Goal: Information Seeking & Learning: Understand process/instructions

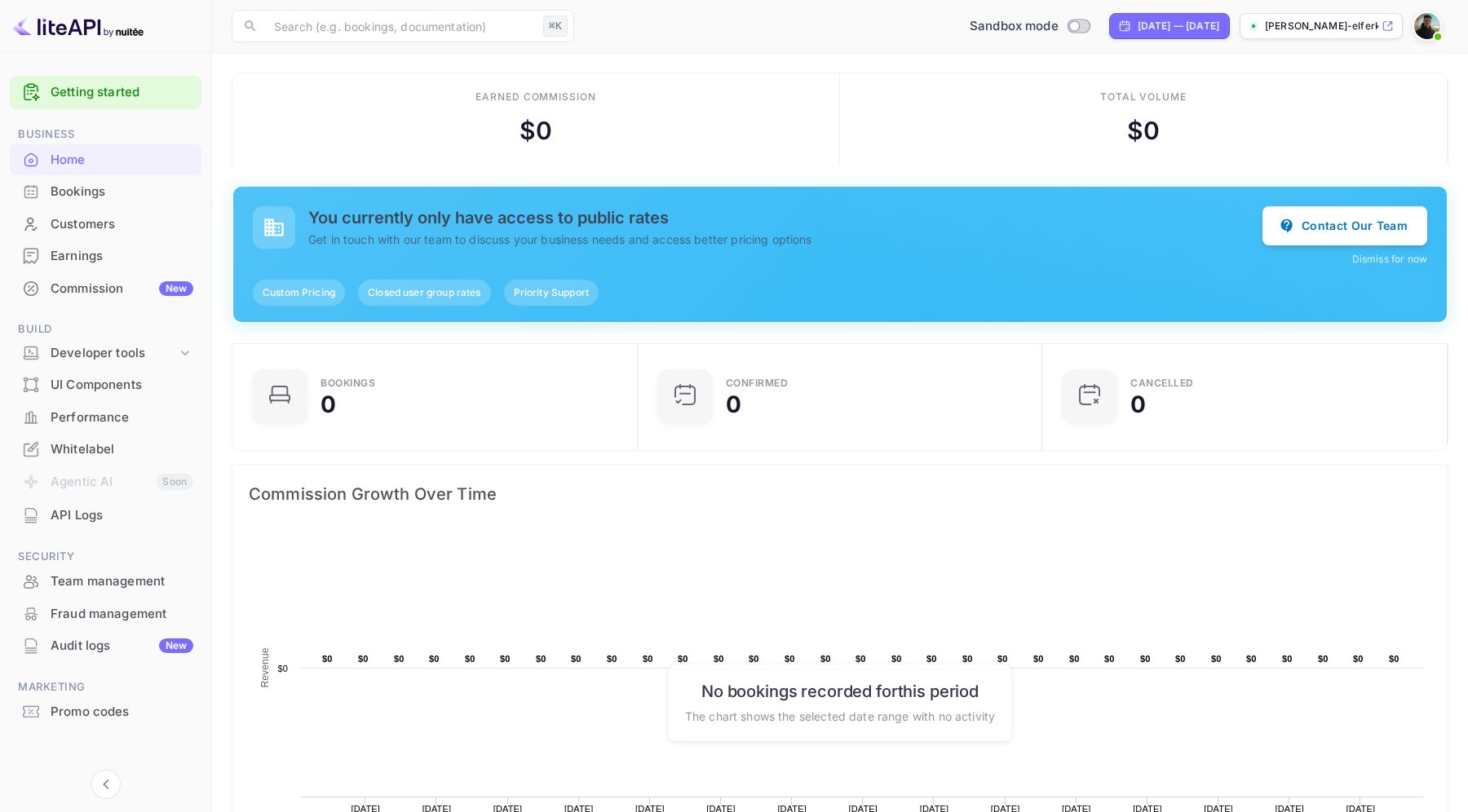
click at [607, 216] on h5 "You currently only have access to public rates" at bounding box center [785, 218] width 954 height 20
click at [601, 244] on p "Get in touch with our team to discuss your business needs and access better pri…" at bounding box center [785, 239] width 954 height 17
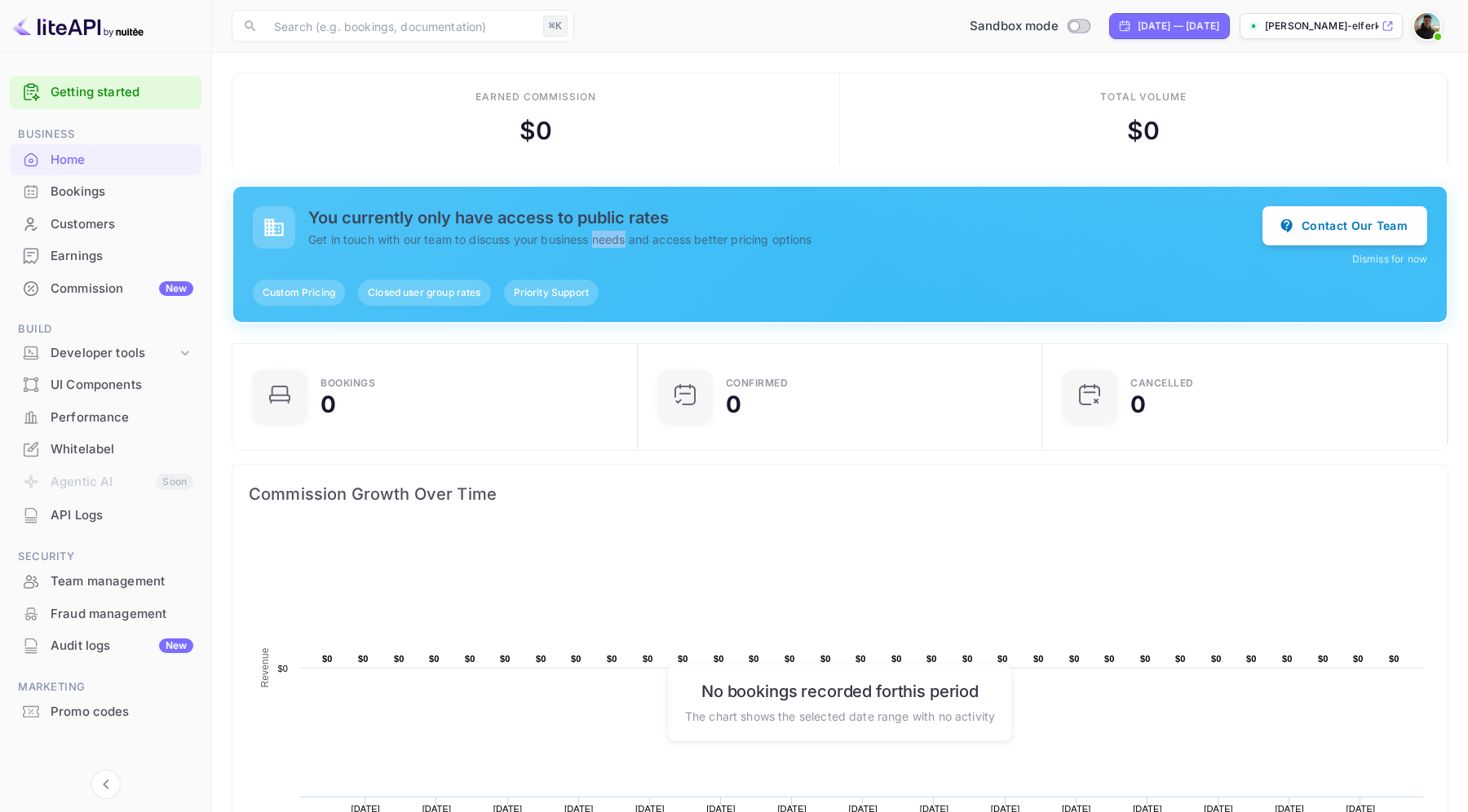
click at [601, 244] on p "Get in touch with our team to discuss your business needs and access better pri…" at bounding box center [785, 239] width 954 height 17
click at [572, 283] on div "Priority Support" at bounding box center [551, 293] width 95 height 26
click at [459, 297] on span "Closed user group rates" at bounding box center [424, 293] width 132 height 15
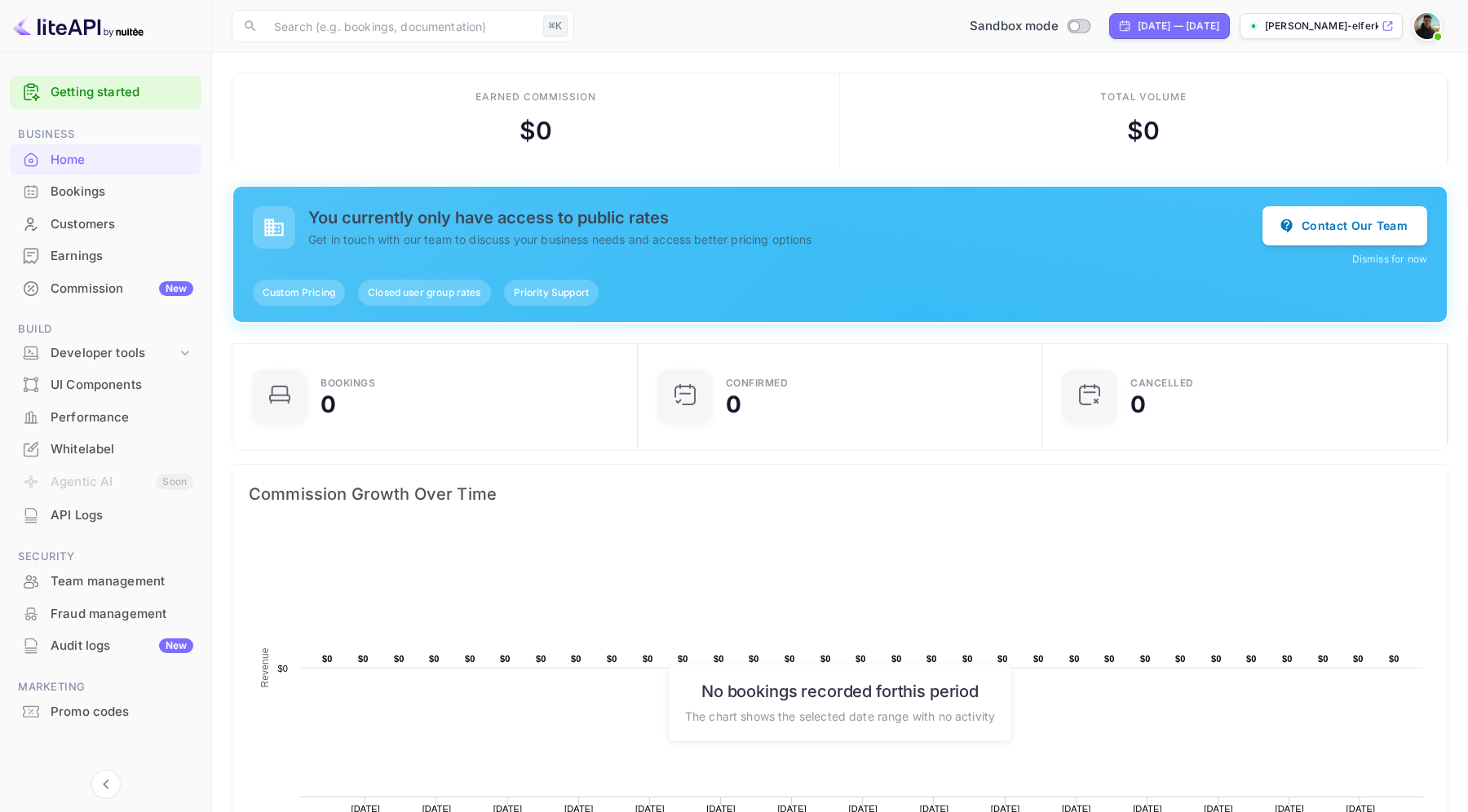
click at [459, 297] on span "Closed user group rates" at bounding box center [424, 293] width 132 height 15
click at [291, 288] on span "Custom Pricing" at bounding box center [299, 293] width 92 height 15
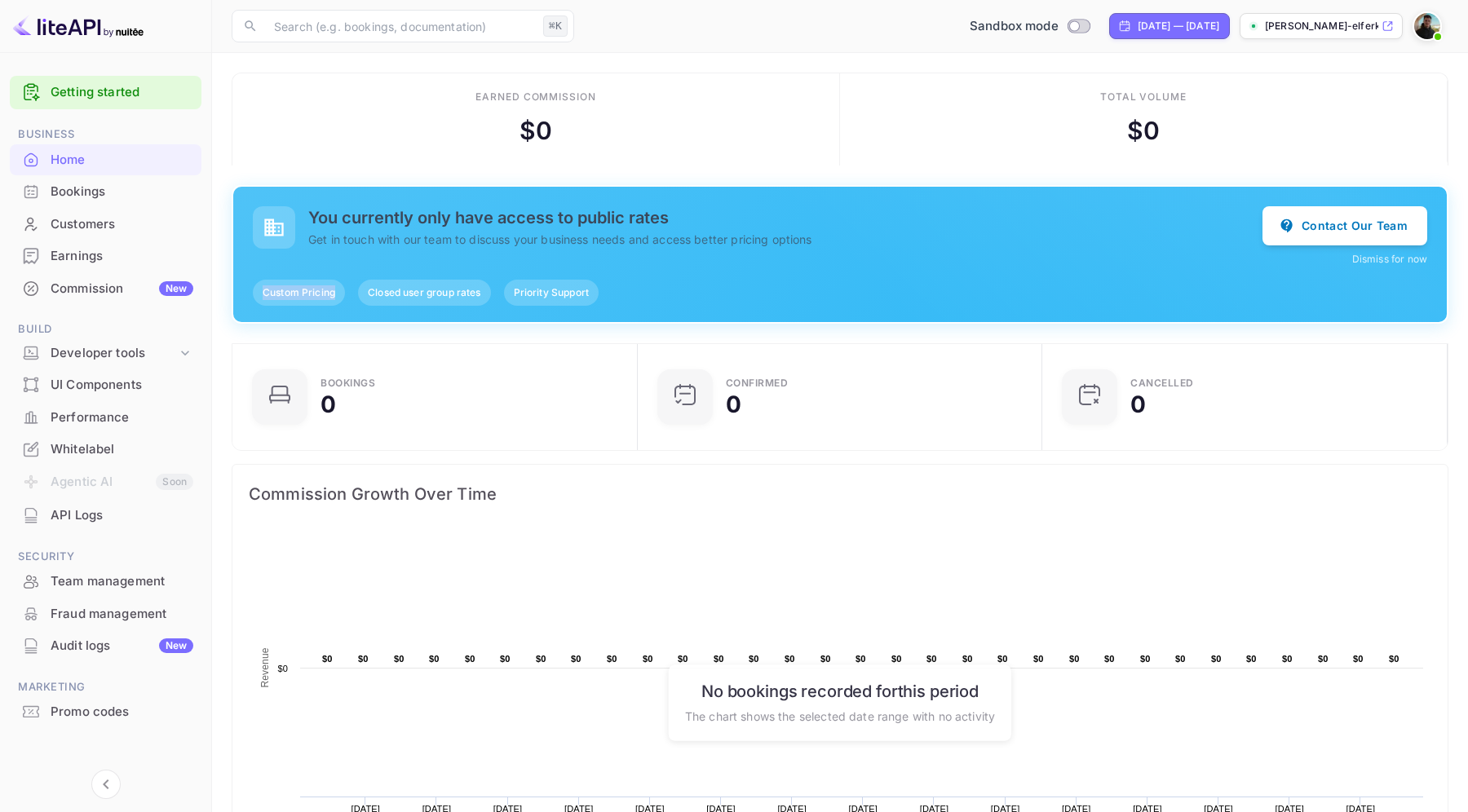
click at [330, 281] on div "Custom Pricing" at bounding box center [299, 293] width 92 height 26
click at [1127, 99] on div "Total volume" at bounding box center [1144, 97] width 87 height 15
click at [575, 87] on div "Earned commission $ 0" at bounding box center [536, 119] width 607 height 92
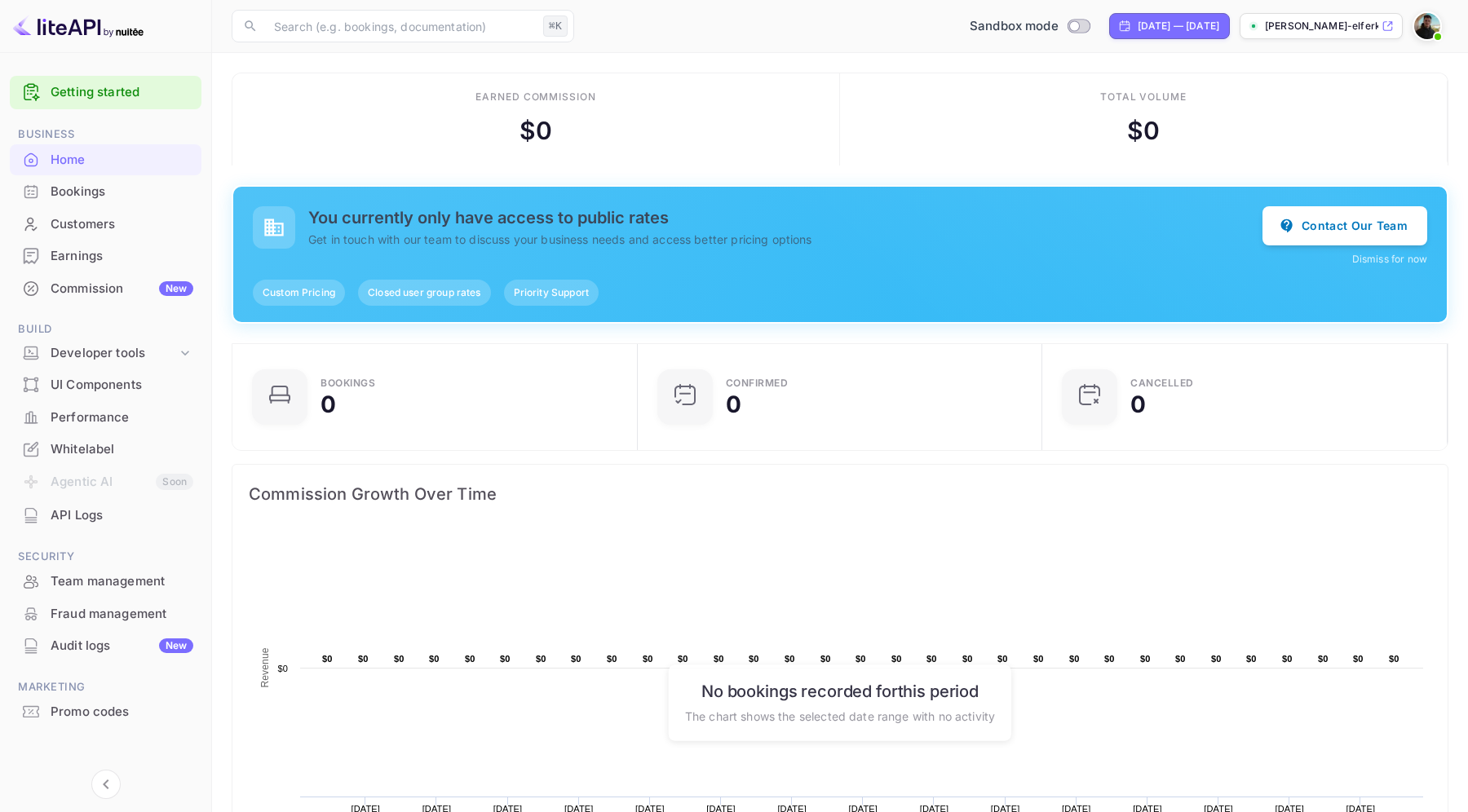
click at [575, 87] on div "Earned commission $ 0" at bounding box center [536, 119] width 607 height 92
click at [751, 134] on div "Earned commission $ 0" at bounding box center [536, 119] width 607 height 92
click at [1113, 96] on div "Total volume" at bounding box center [1144, 97] width 87 height 15
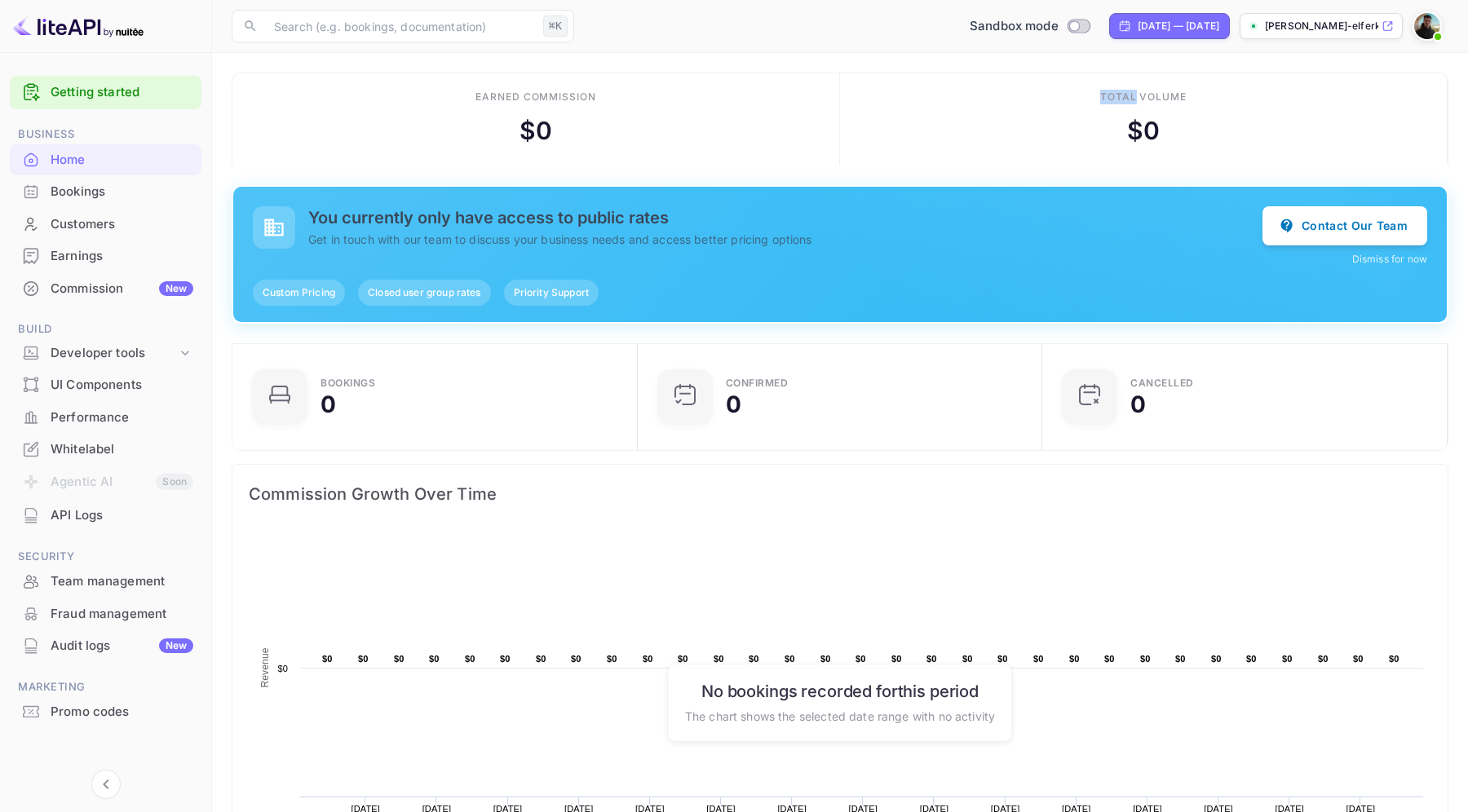
click at [1113, 96] on div "Total volume" at bounding box center [1144, 97] width 87 height 15
click at [1138, 131] on div "$ 0" at bounding box center [1143, 131] width 33 height 37
click at [535, 130] on div "$ 0" at bounding box center [536, 131] width 33 height 37
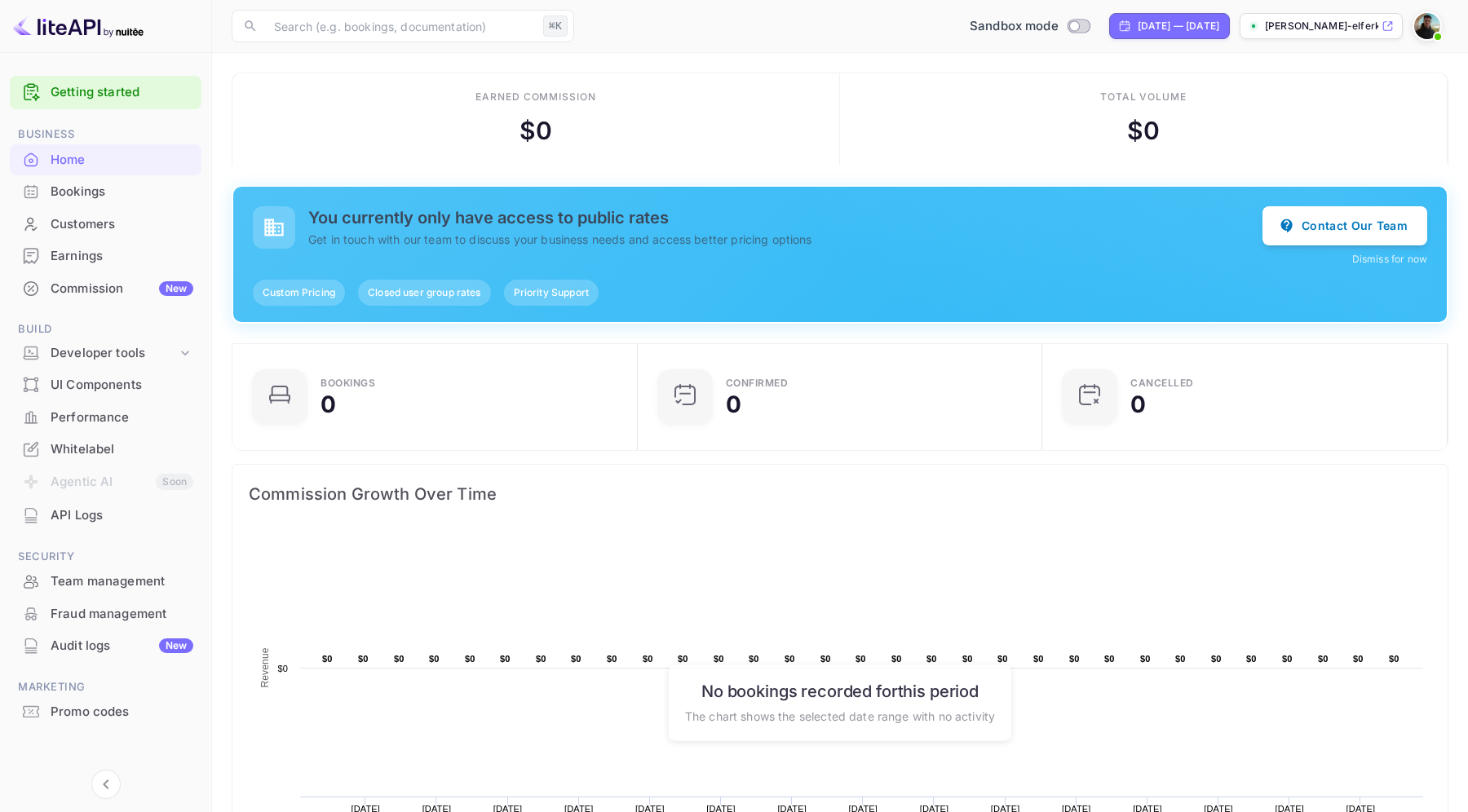
click at [535, 130] on div "$ 0" at bounding box center [536, 131] width 33 height 37
click at [484, 147] on div "Earned commission $ 0" at bounding box center [536, 119] width 607 height 92
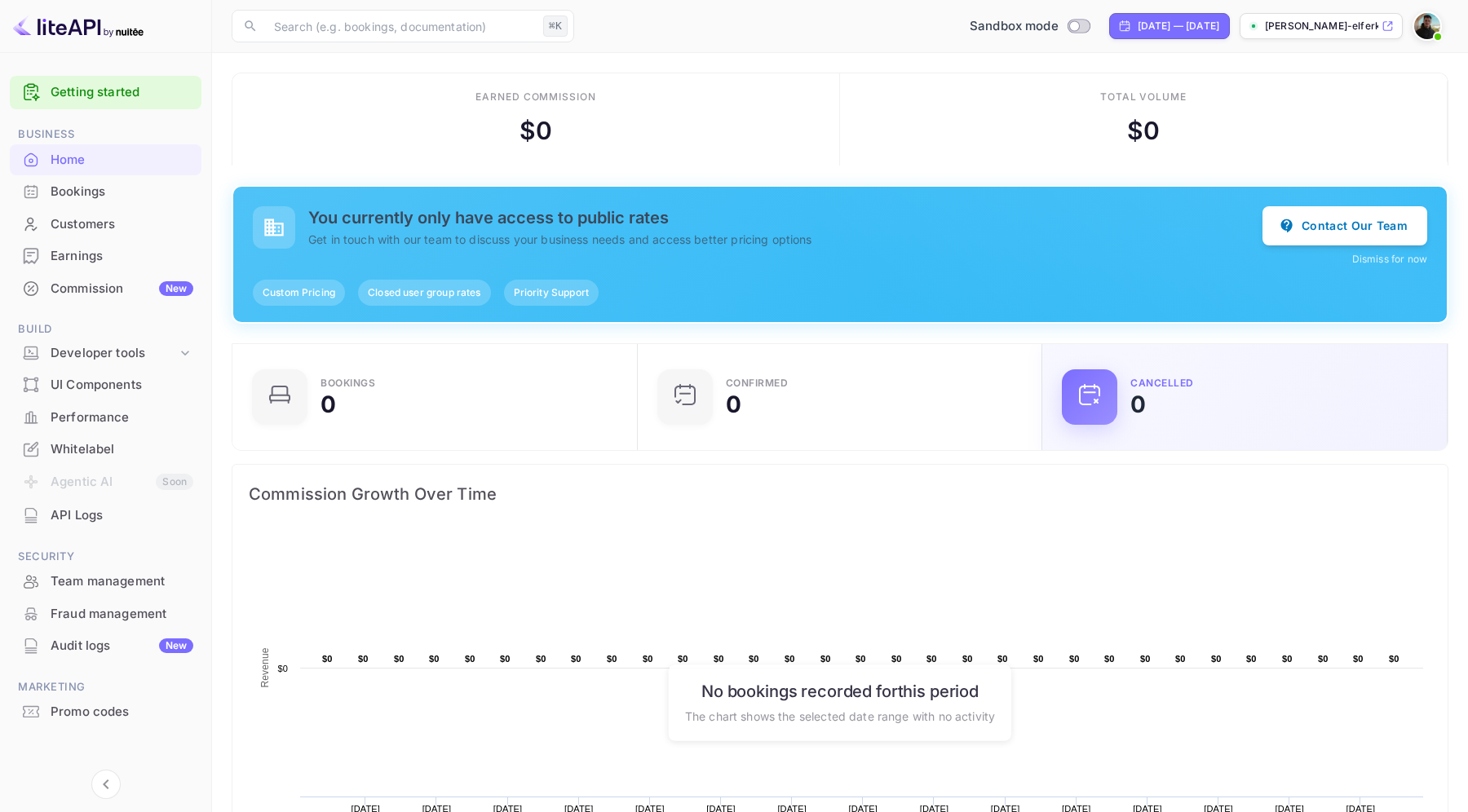
click at [1155, 390] on div "CANCELLED 0" at bounding box center [1278, 397] width 297 height 38
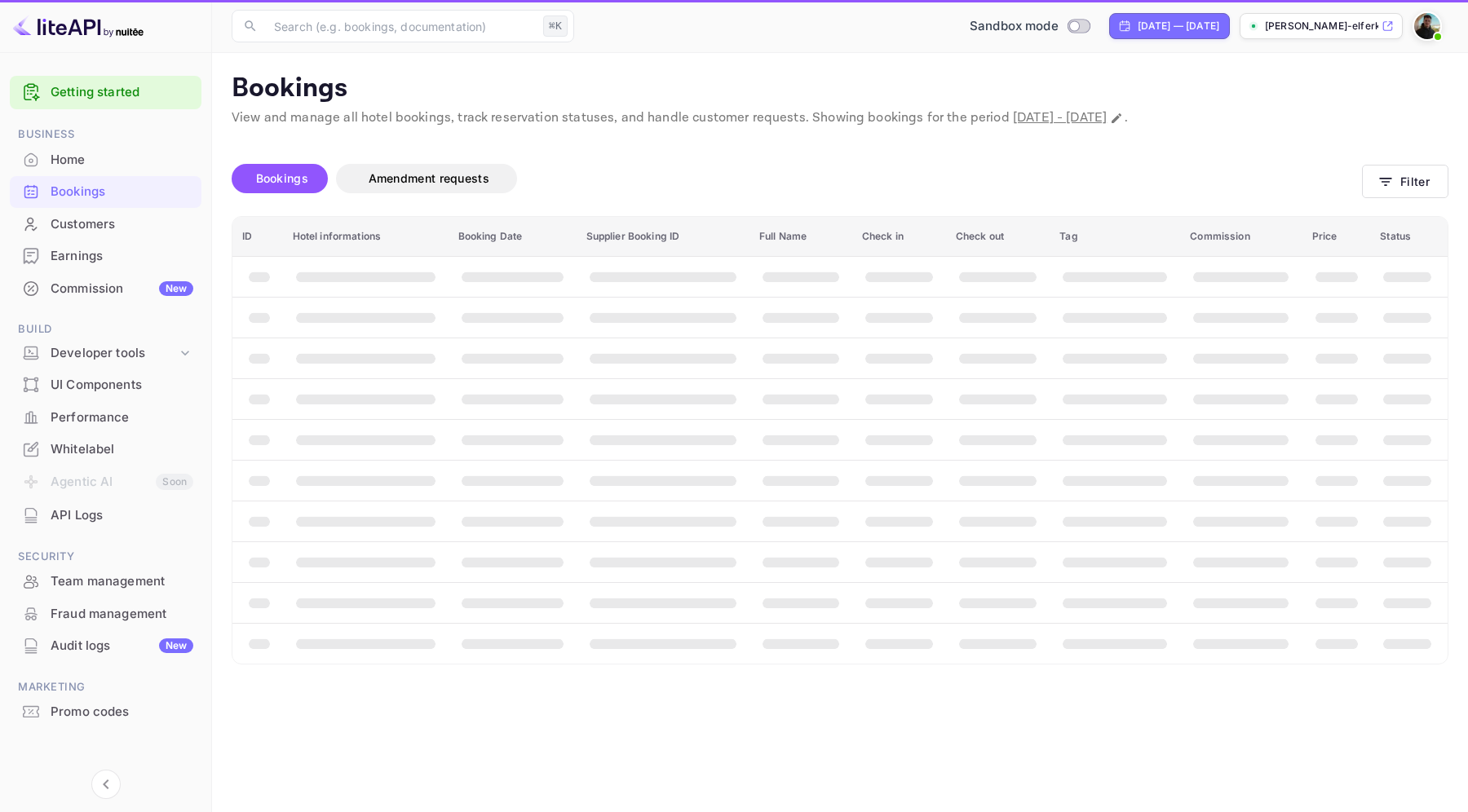
click at [956, 393] on th "booking table" at bounding box center [998, 399] width 104 height 41
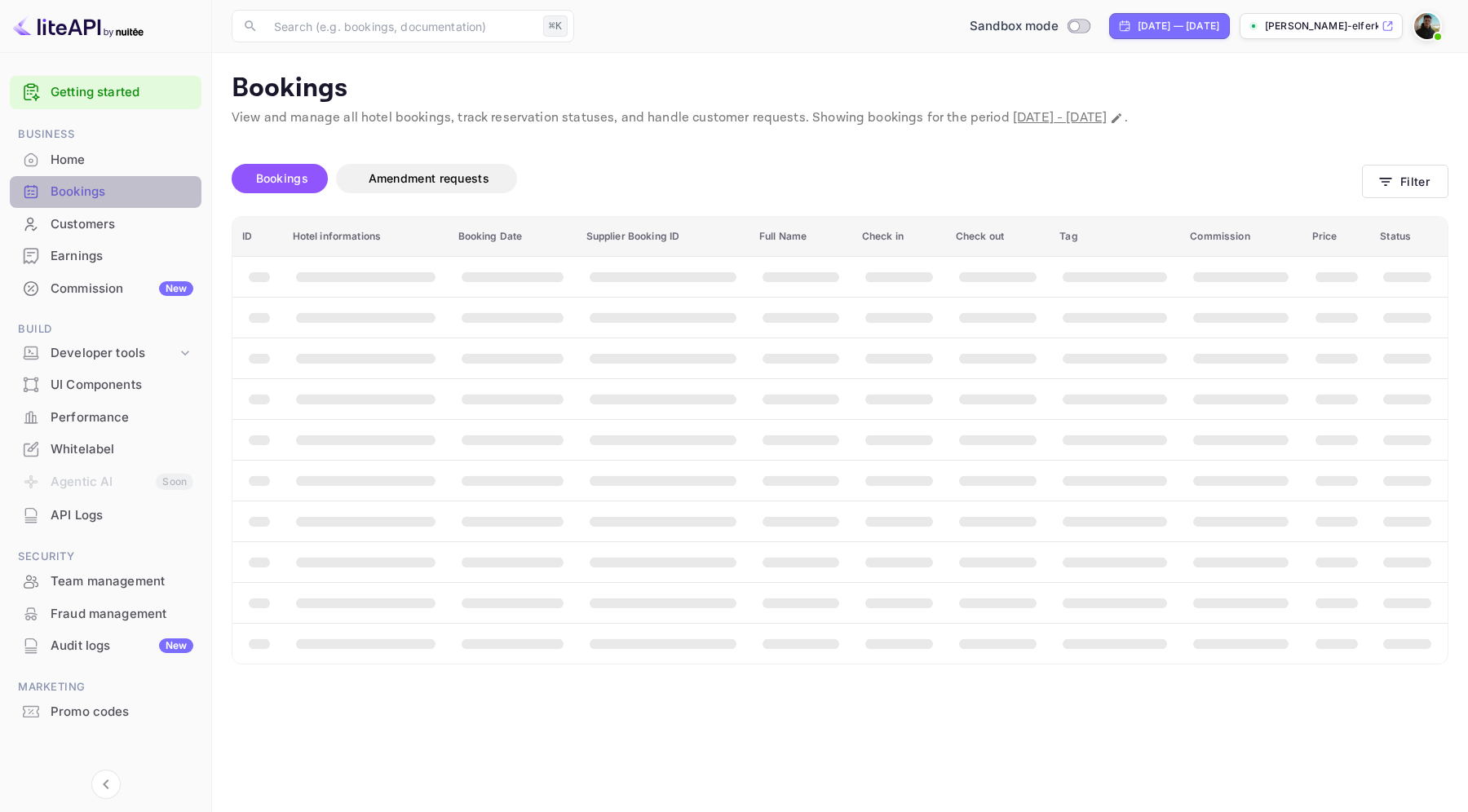
click at [111, 189] on div "Bookings" at bounding box center [122, 191] width 143 height 19
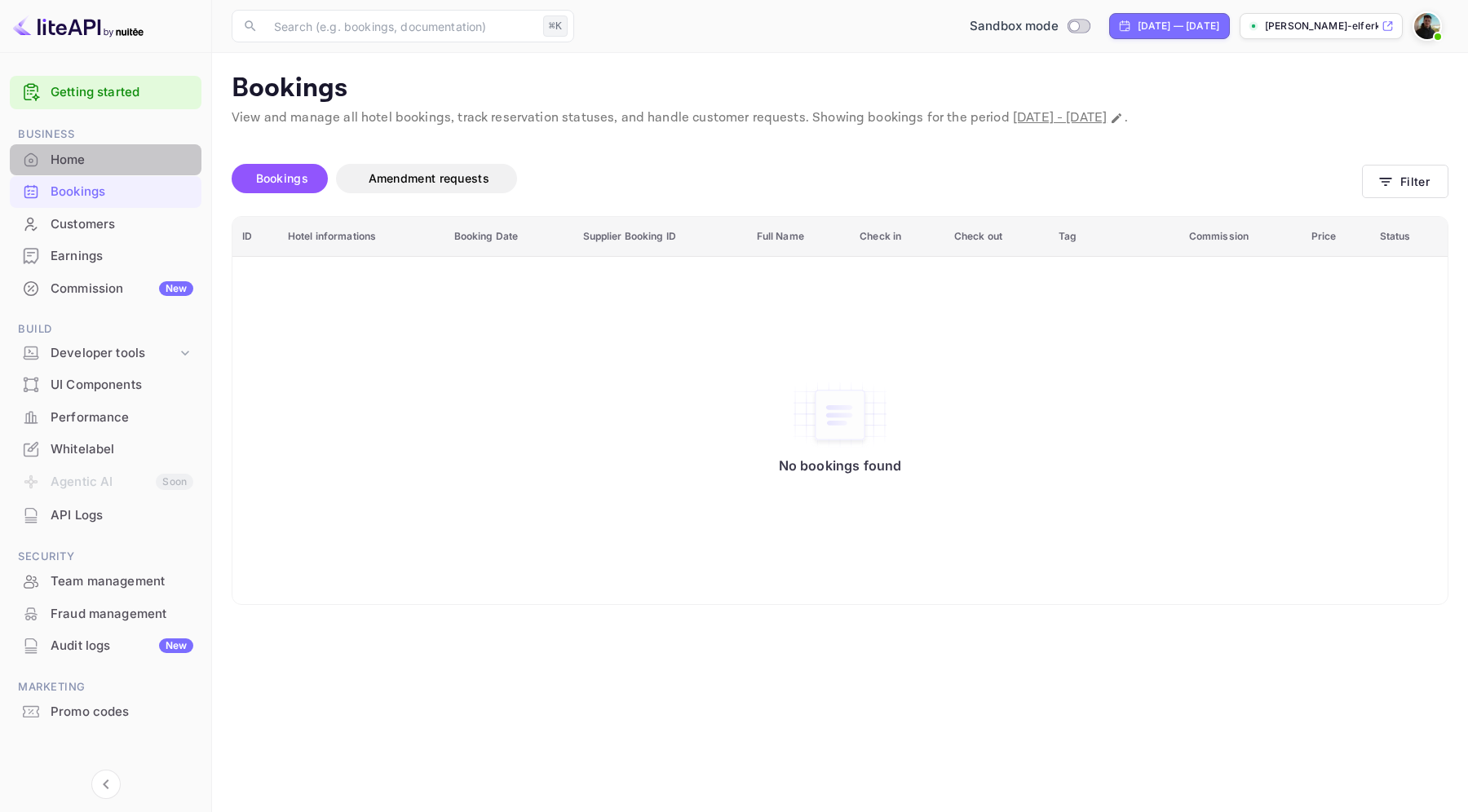
click at [96, 151] on div "Home" at bounding box center [122, 160] width 143 height 19
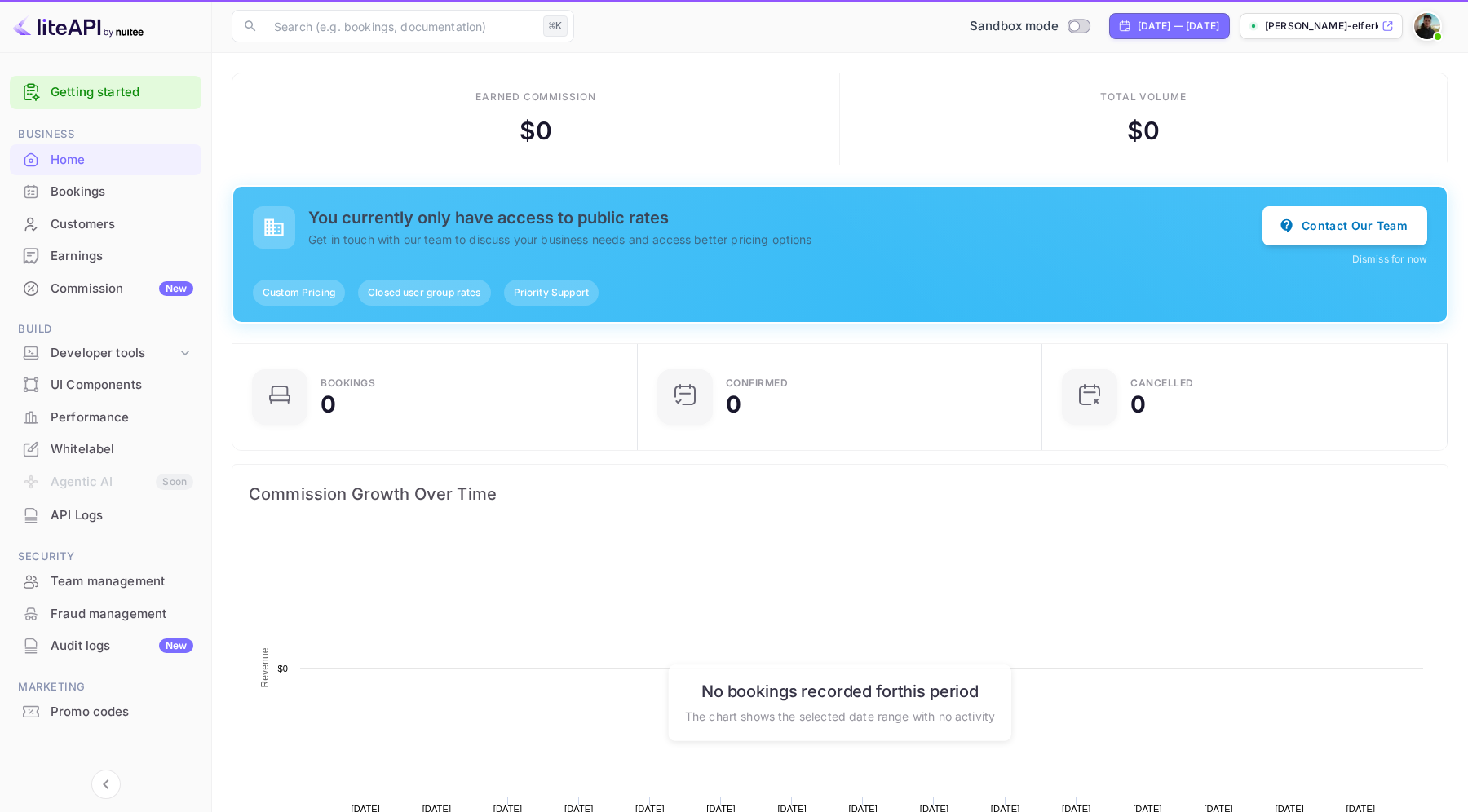
scroll to position [265, 395]
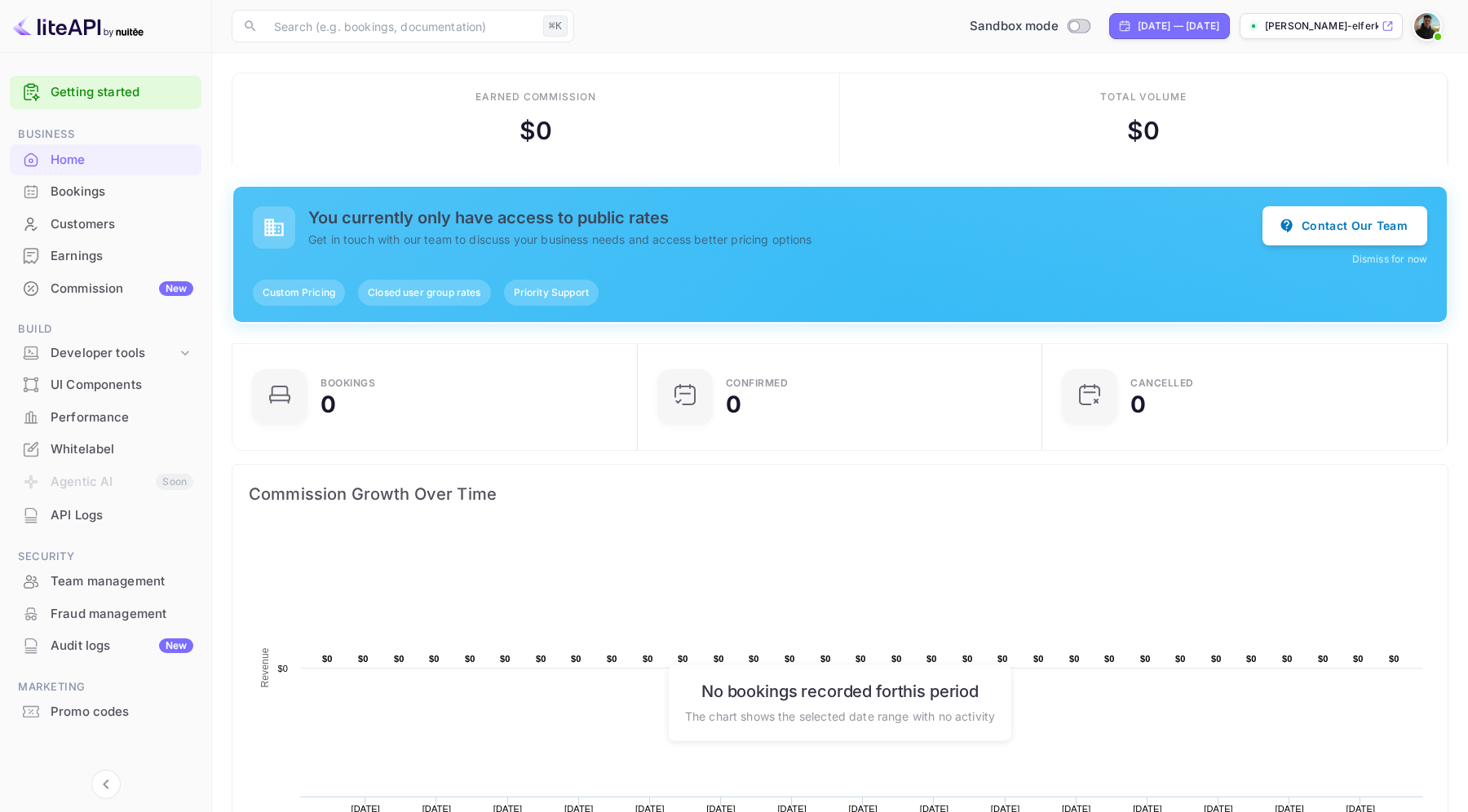
click at [425, 225] on h5 "You currently only have access to public rates" at bounding box center [785, 218] width 954 height 20
click at [468, 256] on div "You currently only have access to public rates Get in touch with our team to di…" at bounding box center [840, 236] width 1175 height 60
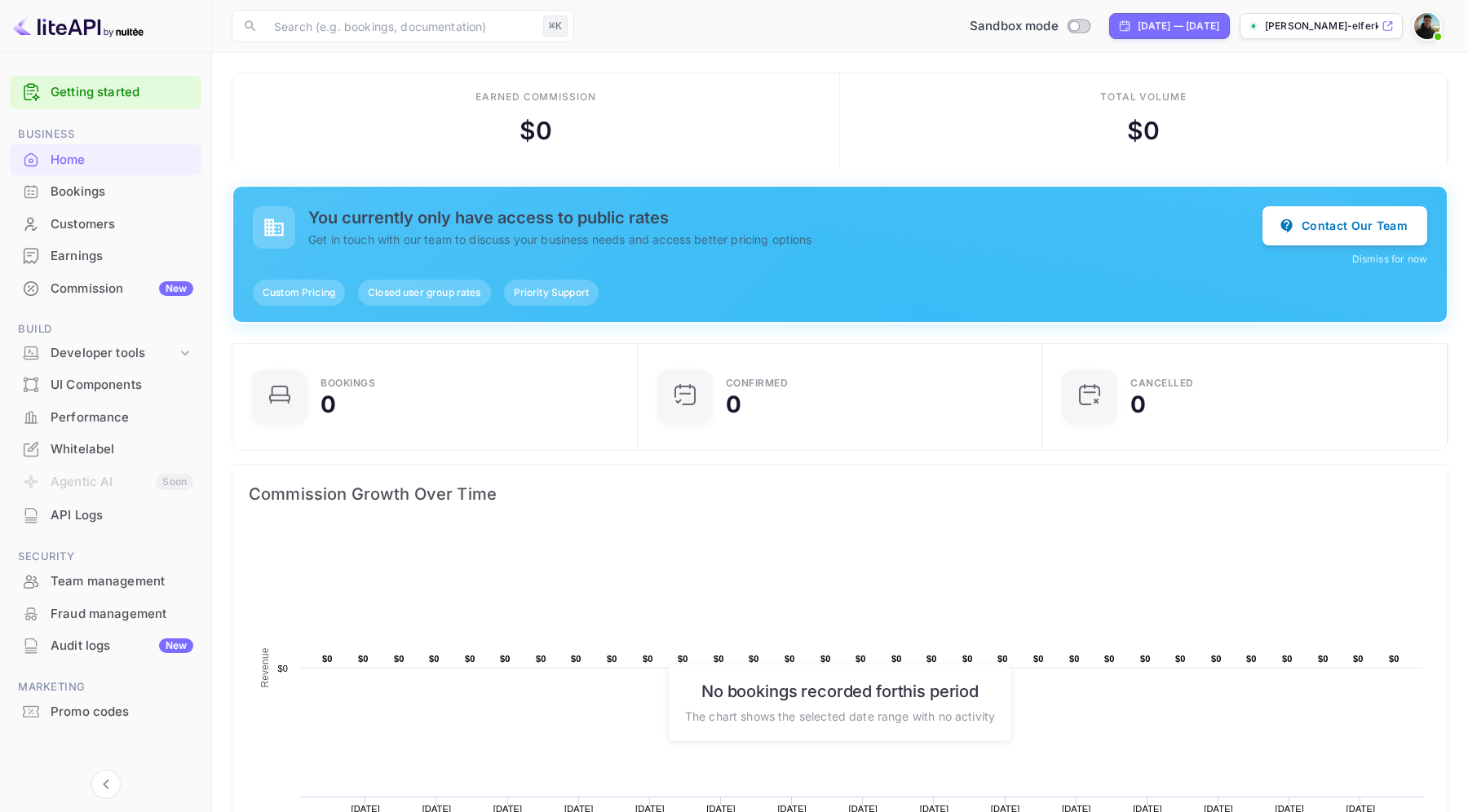
click at [468, 256] on div "You currently only have access to public rates Get in touch with our team to di…" at bounding box center [840, 236] width 1175 height 60
click at [452, 296] on span "Closed user group rates" at bounding box center [424, 293] width 132 height 15
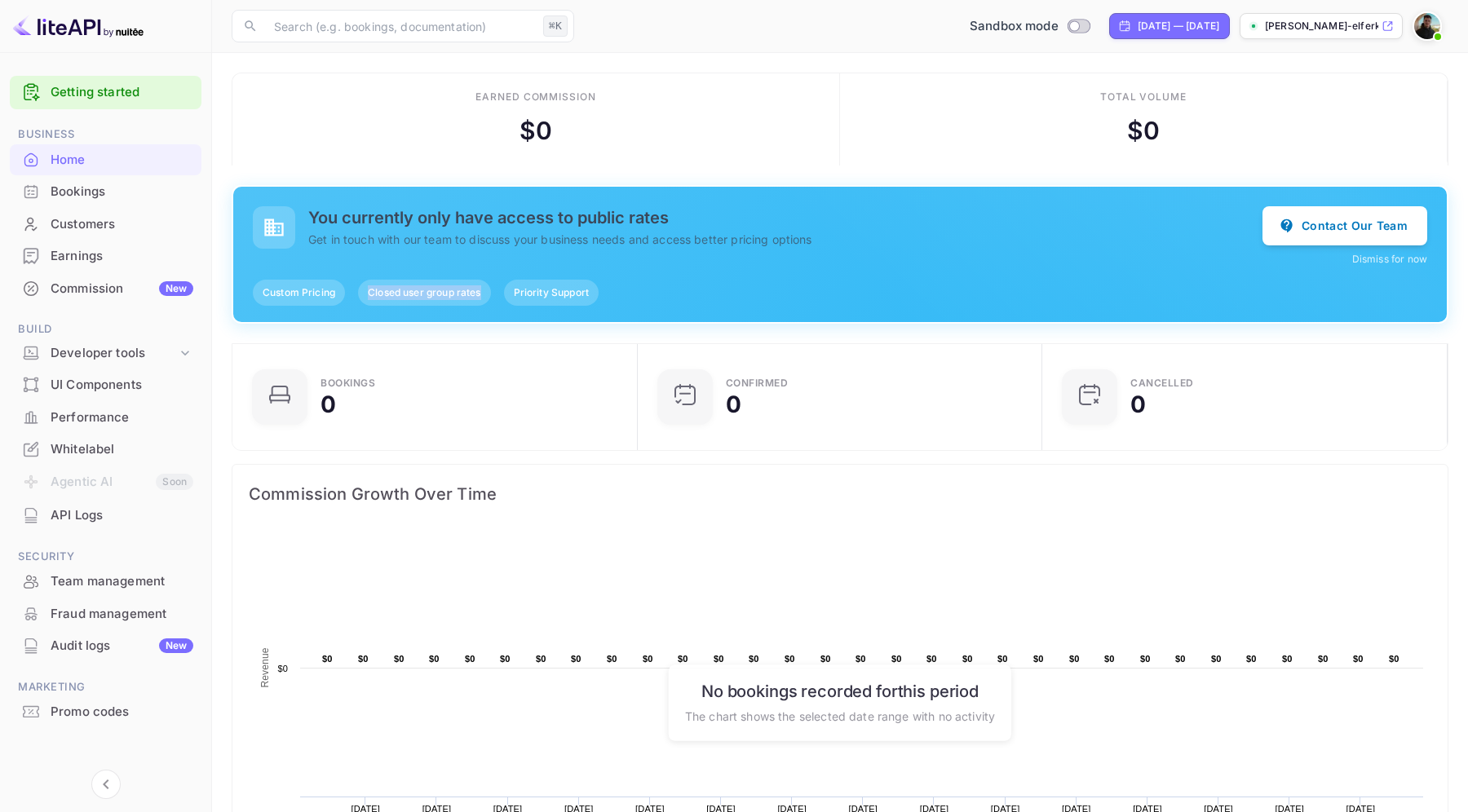
click at [452, 296] on span "Closed user group rates" at bounding box center [424, 293] width 132 height 15
click at [521, 281] on div "Priority Support" at bounding box center [551, 293] width 95 height 26
click at [522, 235] on p "Get in touch with our team to discuss your business needs and access better pri…" at bounding box center [785, 239] width 954 height 17
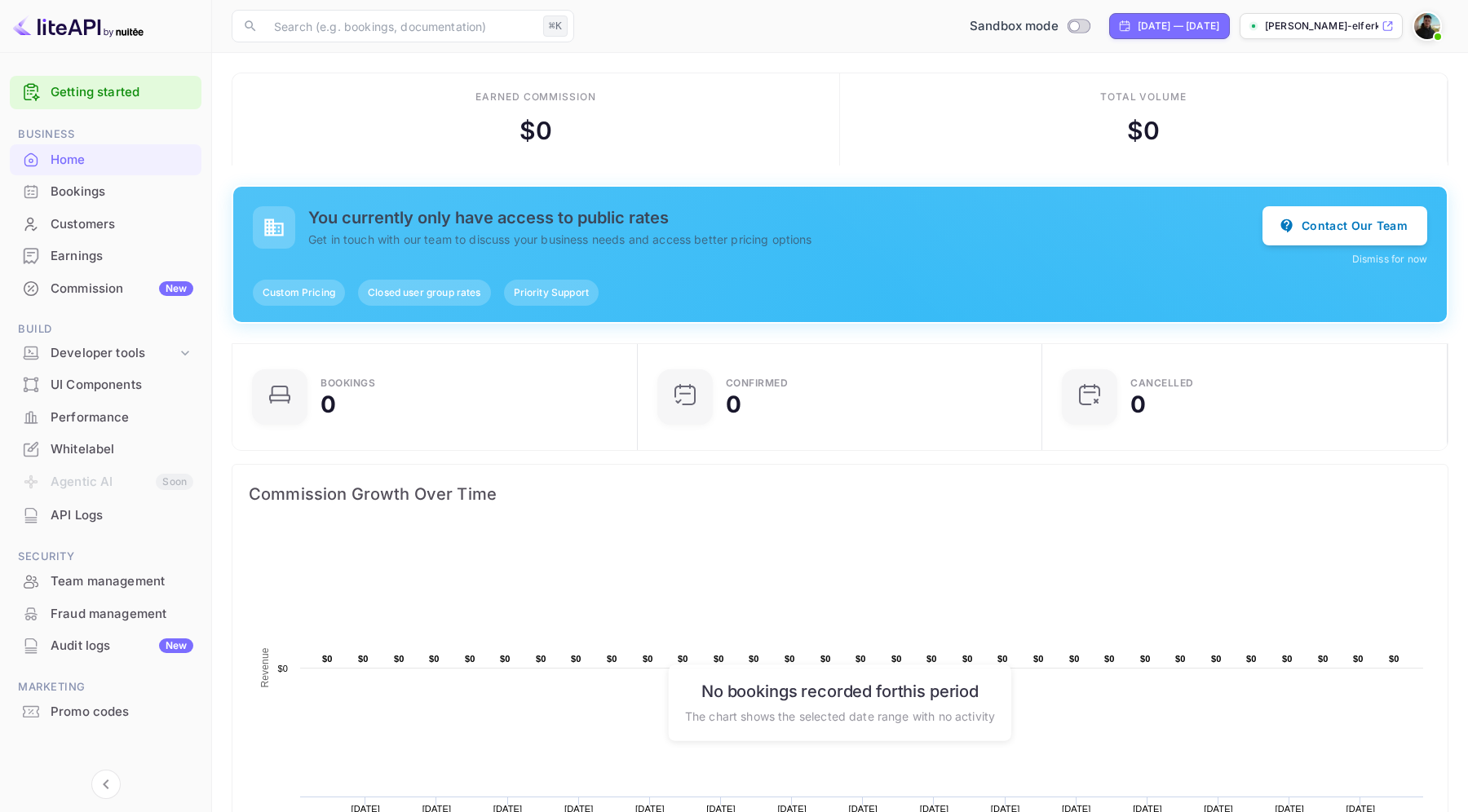
click at [522, 235] on p "Get in touch with our team to discuss your business needs and access better pri…" at bounding box center [785, 239] width 954 height 17
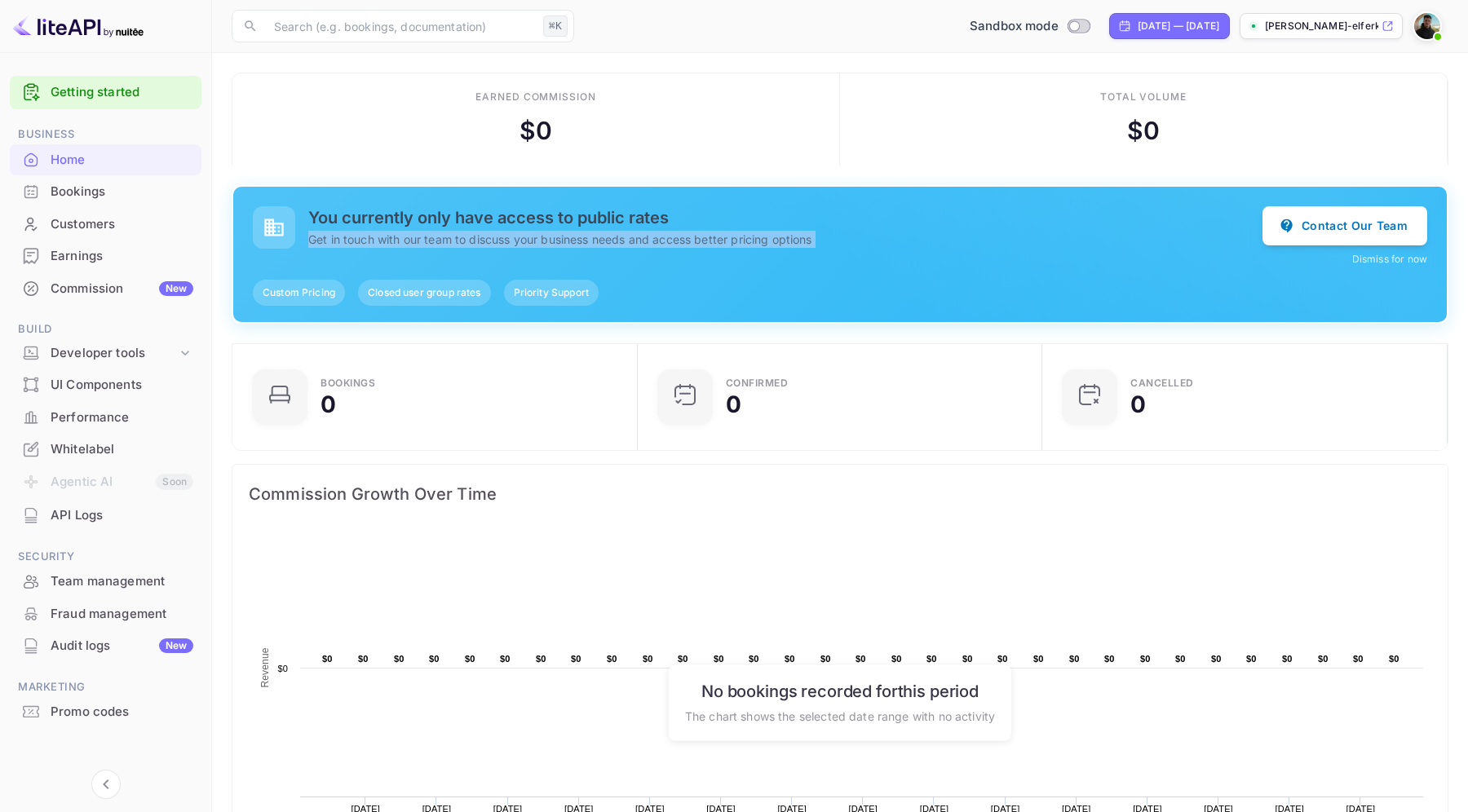
click at [522, 235] on p "Get in touch with our team to discuss your business needs and access better pri…" at bounding box center [785, 239] width 954 height 17
click at [524, 212] on h5 "You currently only have access to public rates" at bounding box center [785, 218] width 954 height 20
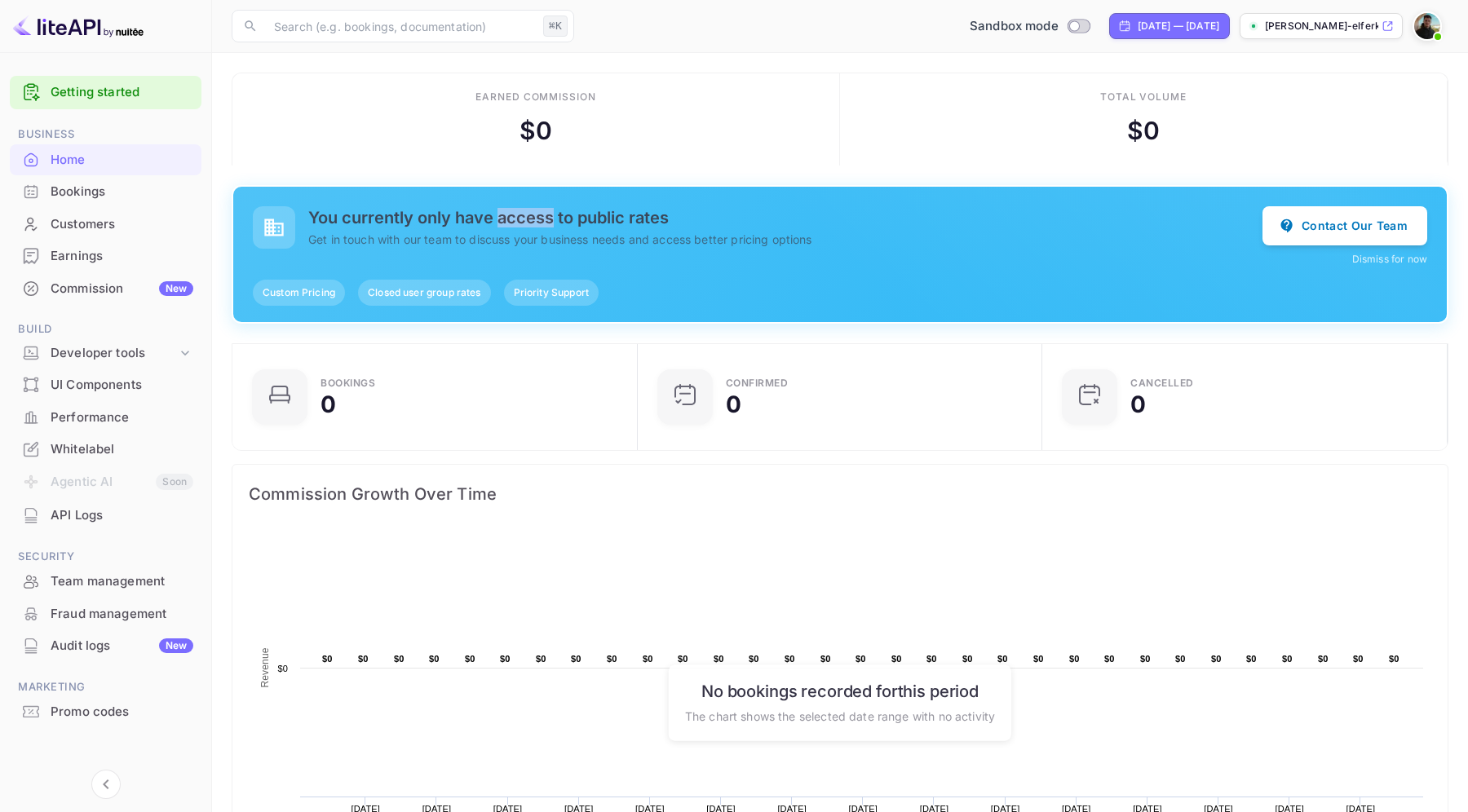
click at [524, 212] on h5 "You currently only have access to public rates" at bounding box center [785, 218] width 954 height 20
click at [312, 293] on span "Custom Pricing" at bounding box center [299, 293] width 92 height 15
click at [393, 291] on span "Closed user group rates" at bounding box center [424, 293] width 132 height 15
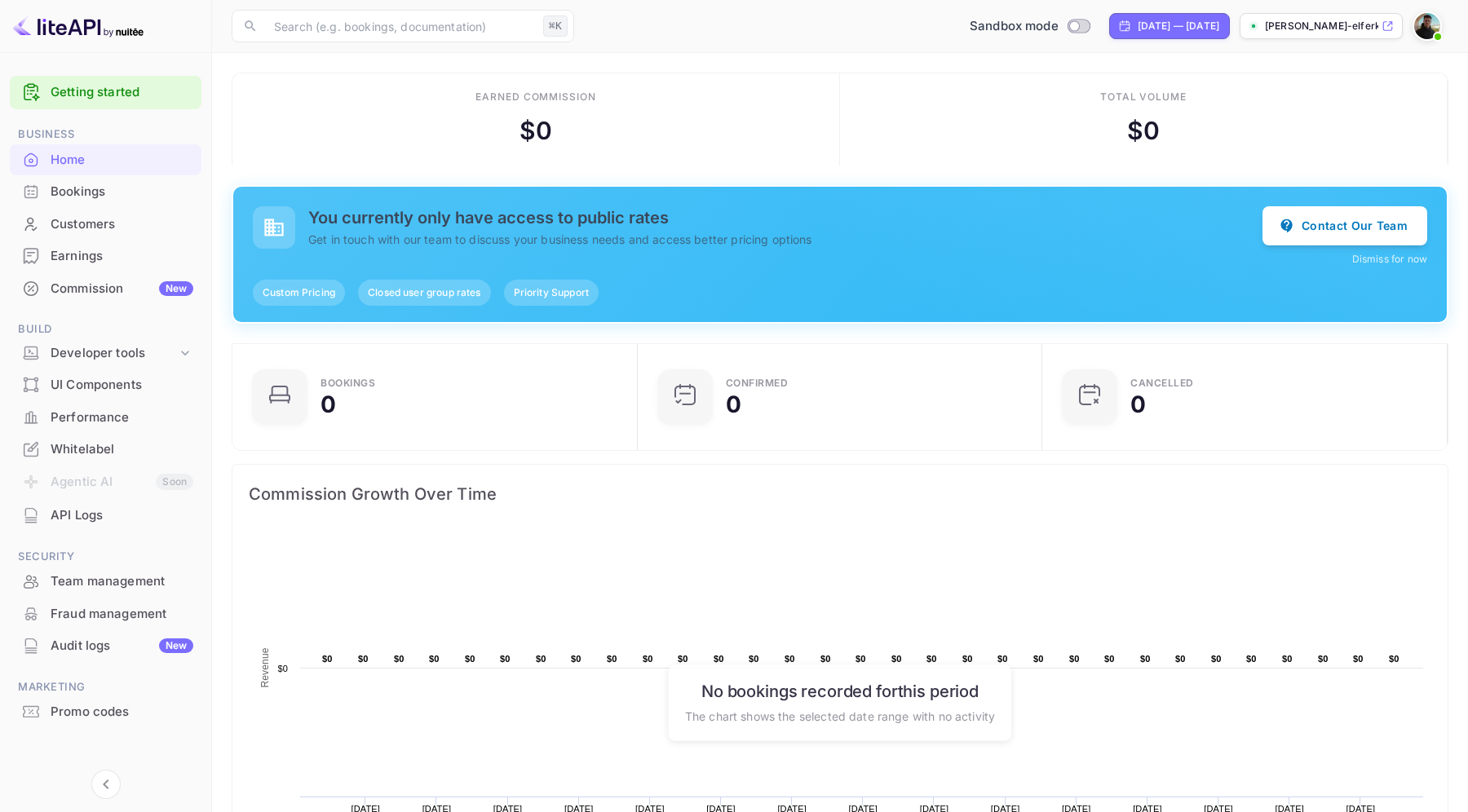
click at [393, 291] on span "Closed user group rates" at bounding box center [424, 293] width 132 height 15
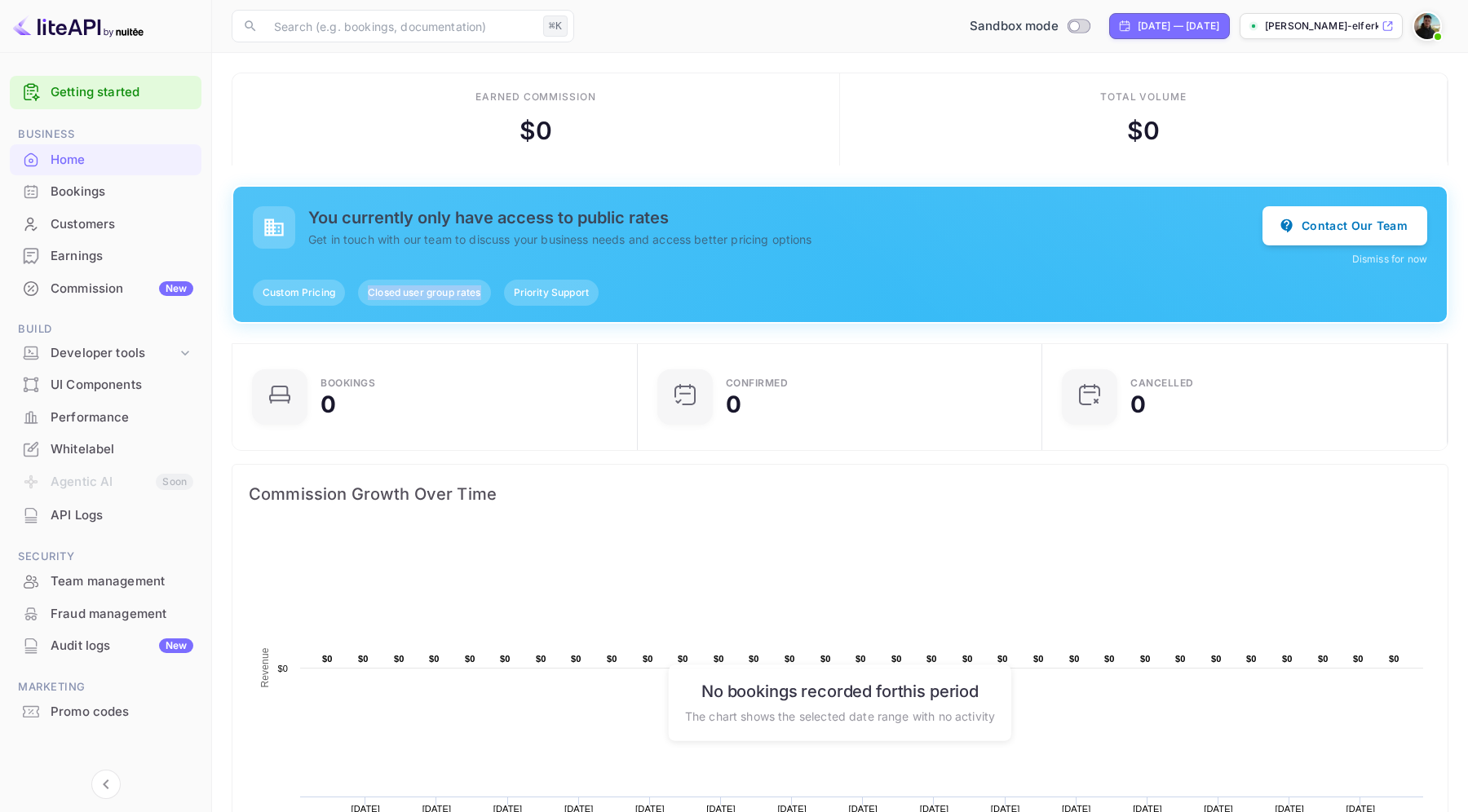
click at [393, 291] on span "Closed user group rates" at bounding box center [424, 293] width 132 height 15
click at [522, 290] on span "Priority Support" at bounding box center [551, 293] width 95 height 15
